Goal: Navigation & Orientation: Find specific page/section

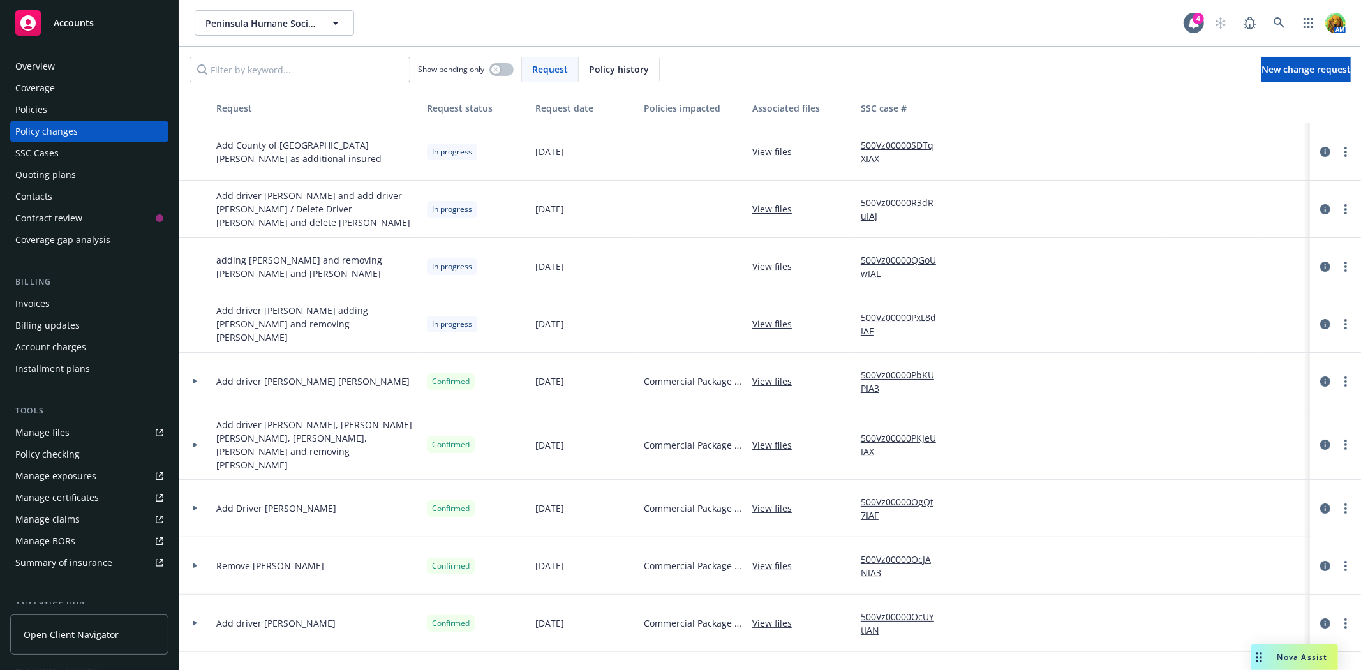
click at [35, 306] on div "Invoices" at bounding box center [32, 304] width 34 height 20
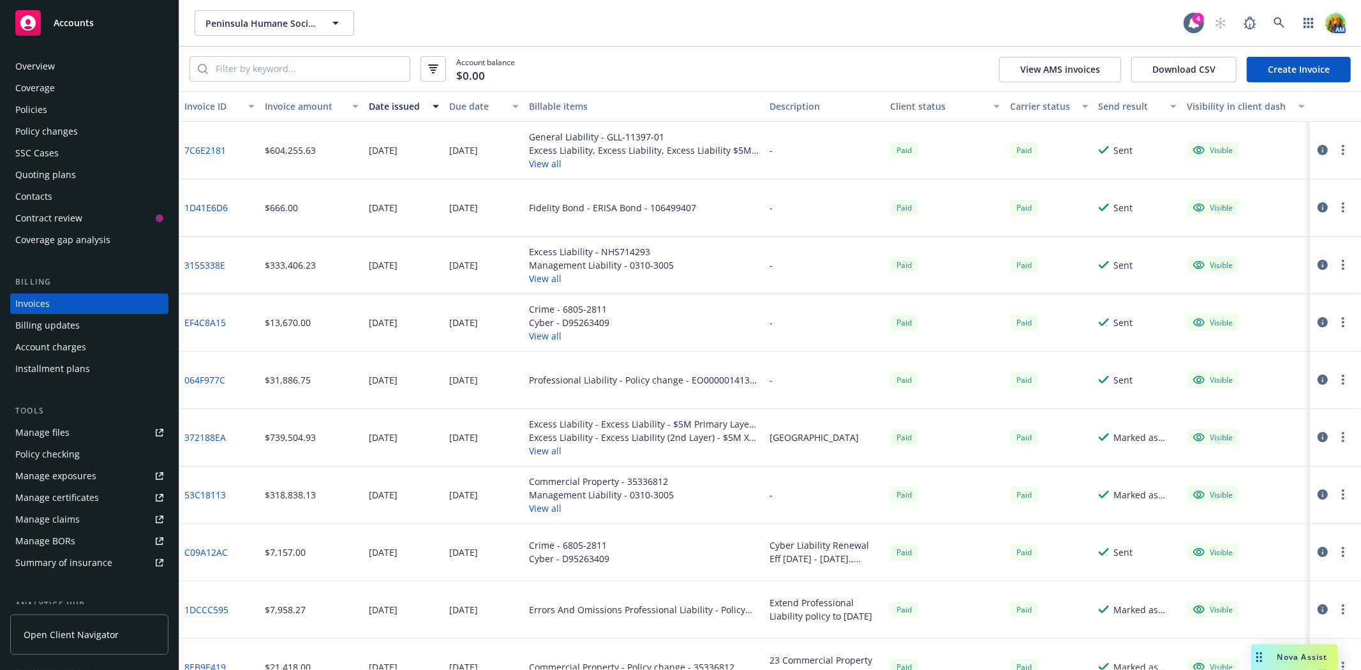
click at [70, 117] on div "Policies" at bounding box center [89, 110] width 148 height 20
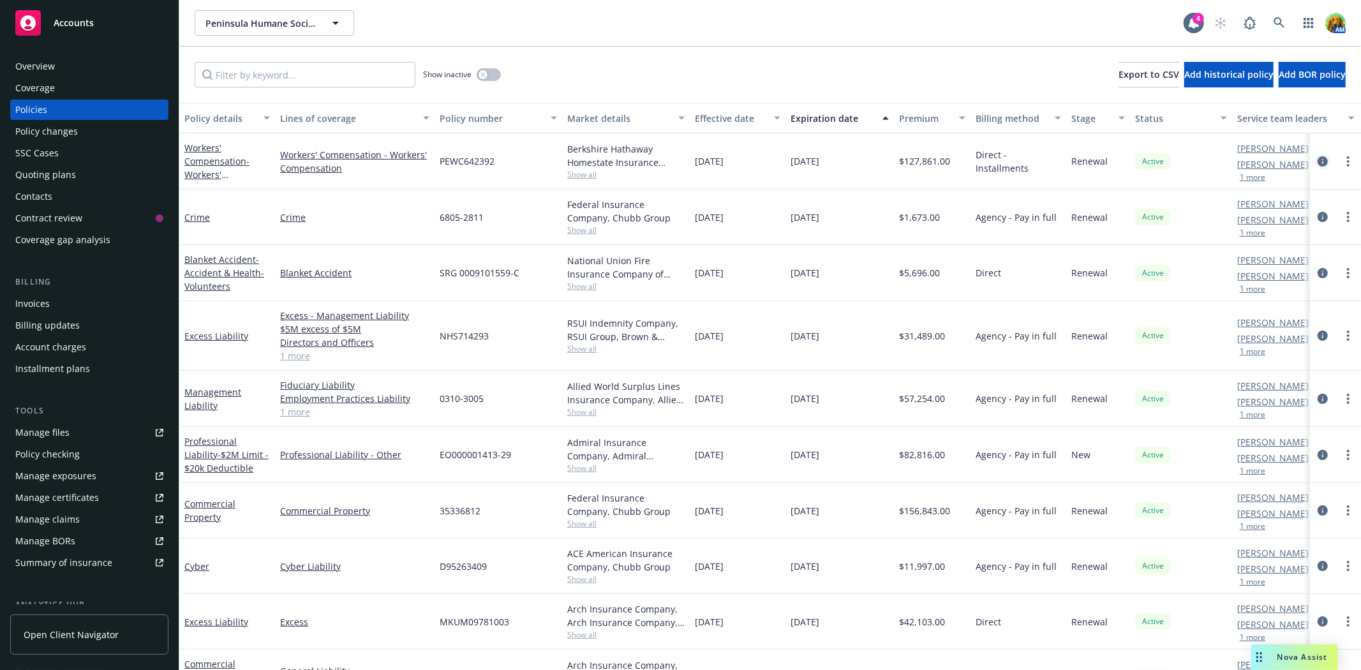
click at [1318, 161] on icon "circleInformation" at bounding box center [1323, 161] width 10 height 10
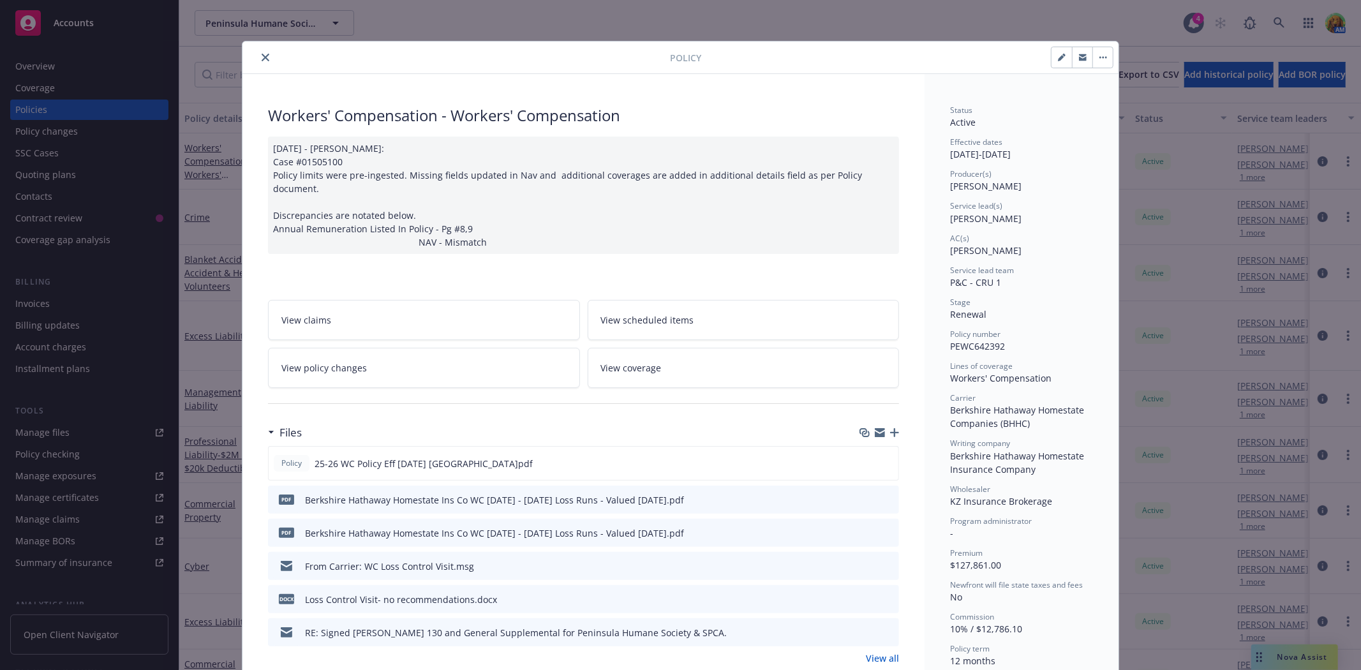
click at [262, 61] on icon "close" at bounding box center [266, 58] width 8 height 8
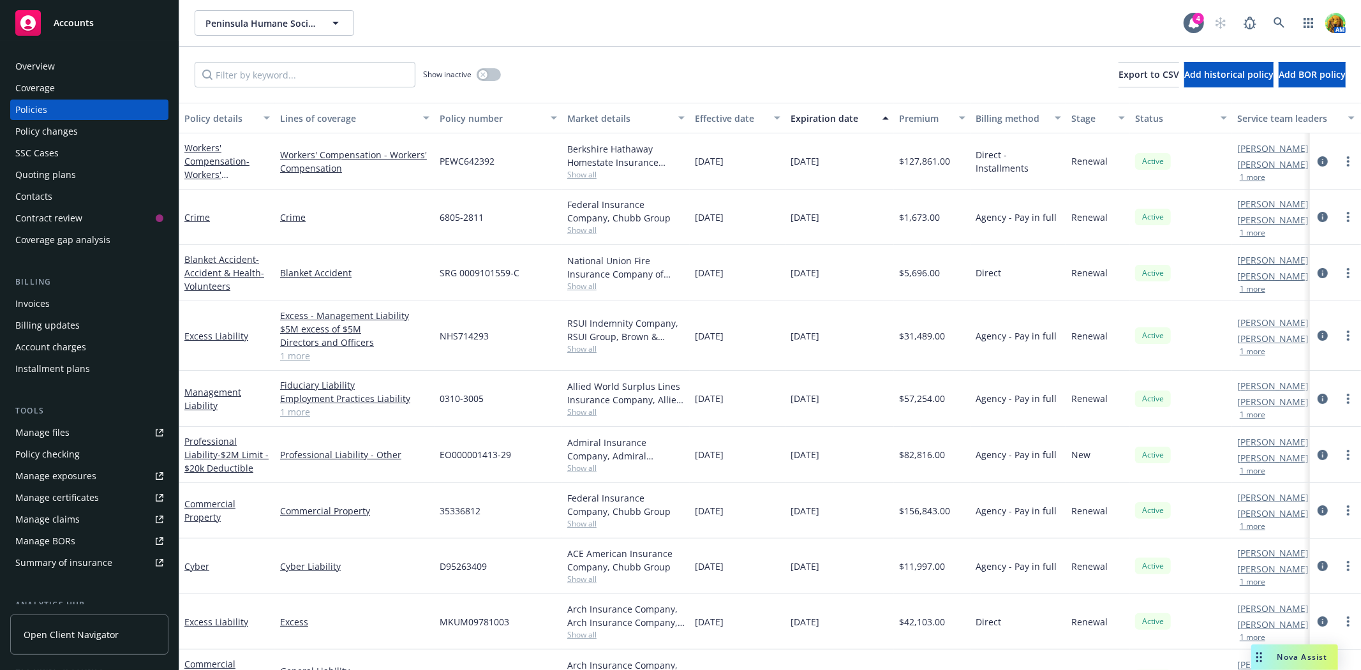
click at [103, 67] on div "Overview" at bounding box center [89, 66] width 148 height 20
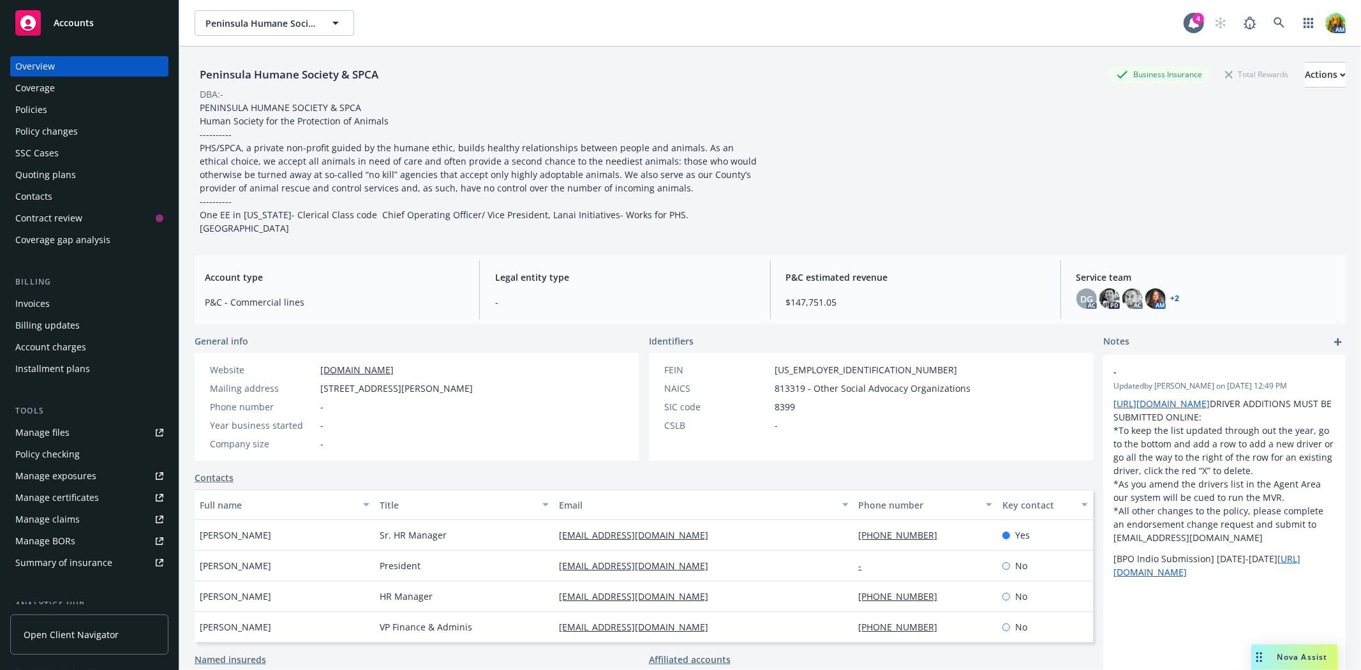
click at [66, 83] on div "Coverage" at bounding box center [89, 88] width 148 height 20
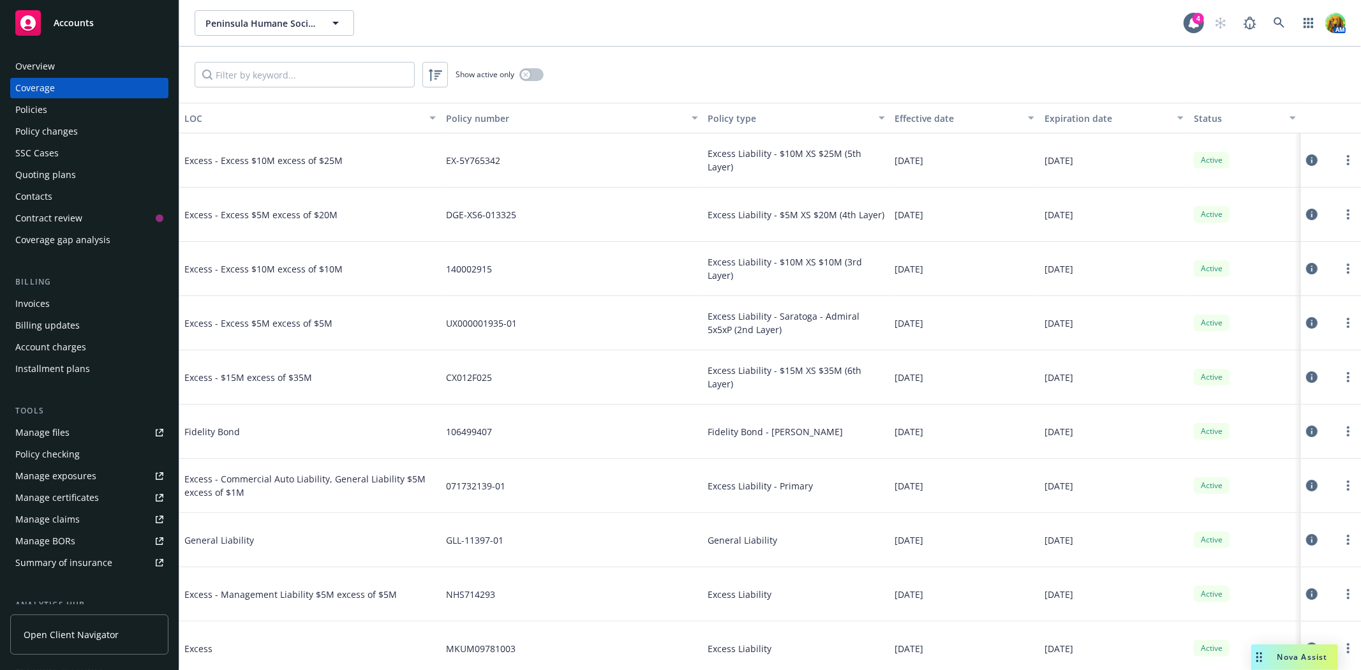
click at [59, 102] on div "Policies" at bounding box center [89, 110] width 148 height 20
